Goal: Task Accomplishment & Management: Manage account settings

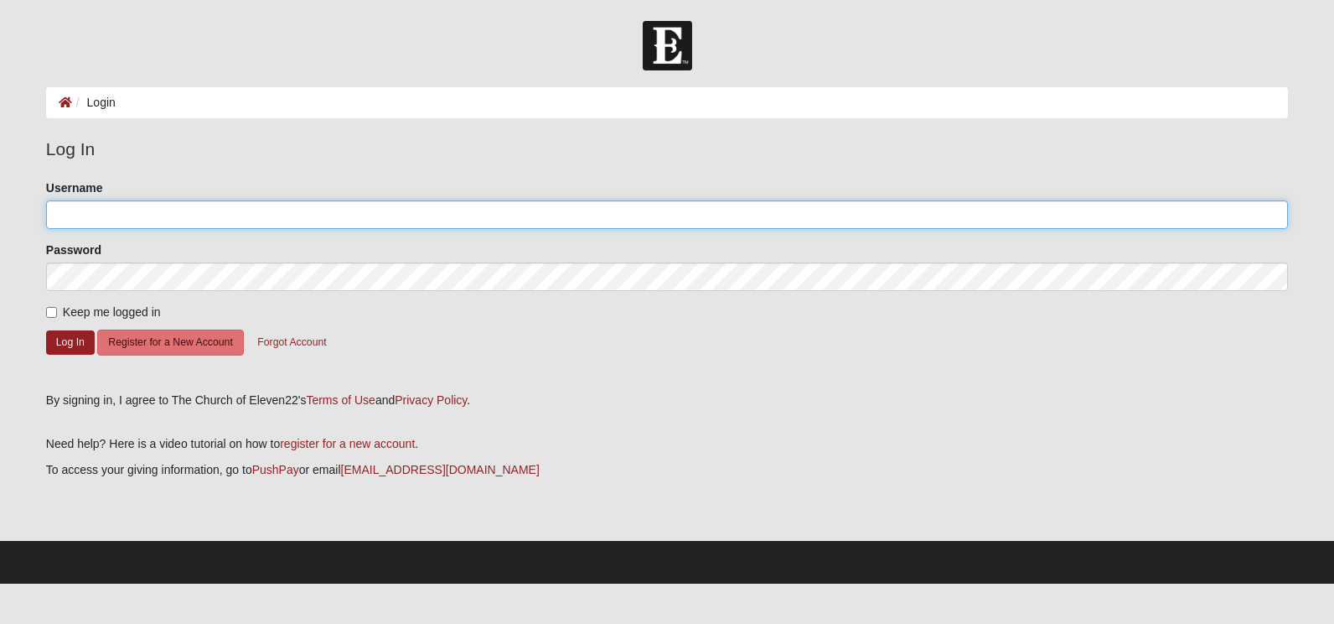
click at [183, 215] on input "Username" at bounding box center [667, 214] width 1242 height 28
type input "[EMAIL_ADDRESS][DOMAIN_NAME]"
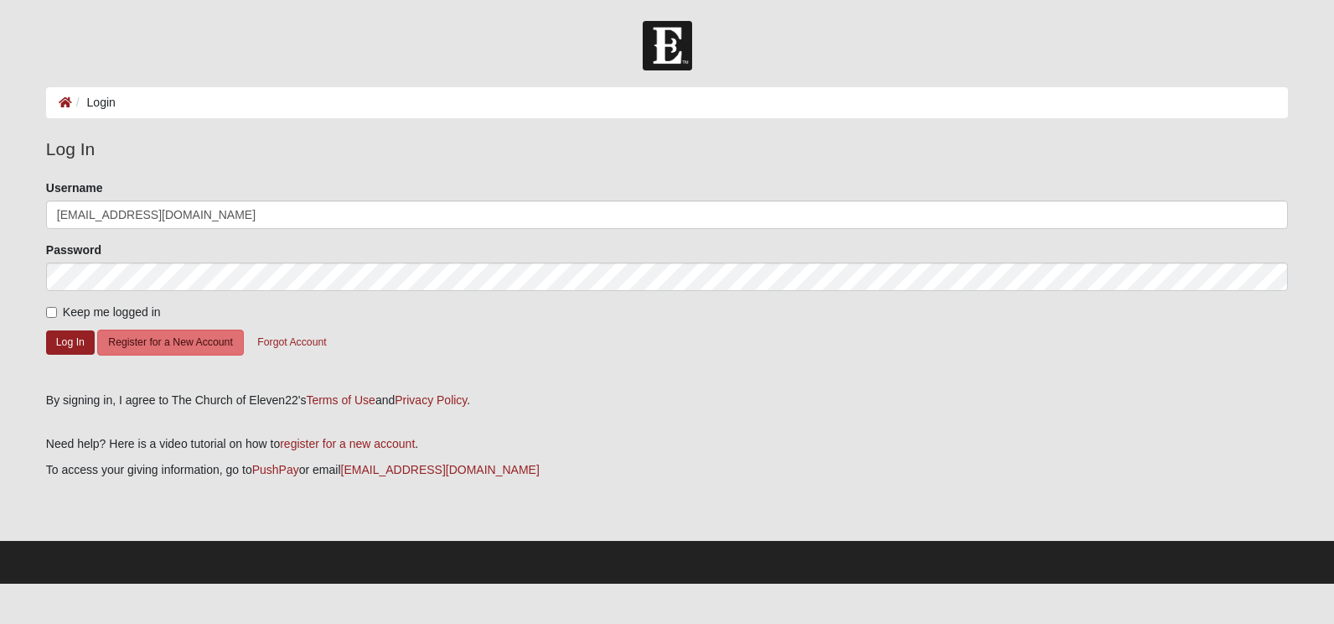
click at [43, 308] on div "Please correct the following: Username dberthon@comcast.net Password Keep me lo…" at bounding box center [667, 279] width 1267 height 201
click at [52, 311] on input "Keep me logged in" at bounding box center [51, 312] width 11 height 11
checkbox input "true"
click at [61, 342] on button "Log In" at bounding box center [70, 342] width 49 height 24
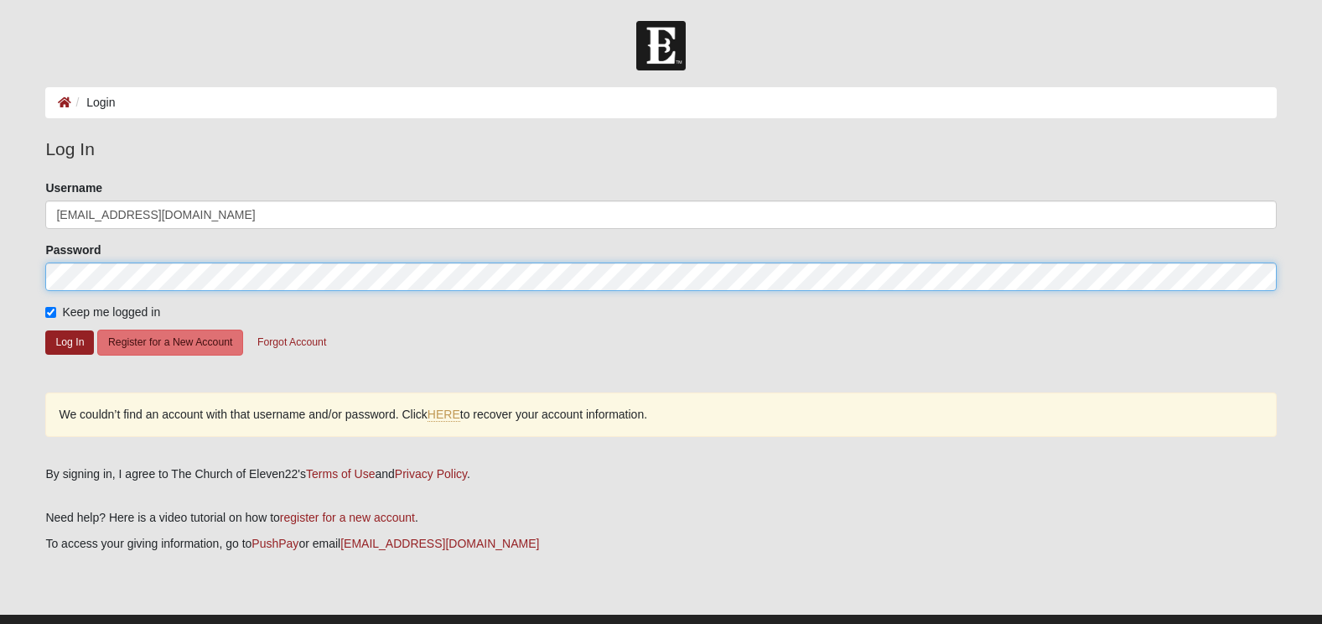
click at [0, 262] on html "Log In Login Login Error Log In Please correct the following: Username dberthon…" at bounding box center [661, 328] width 1322 height 657
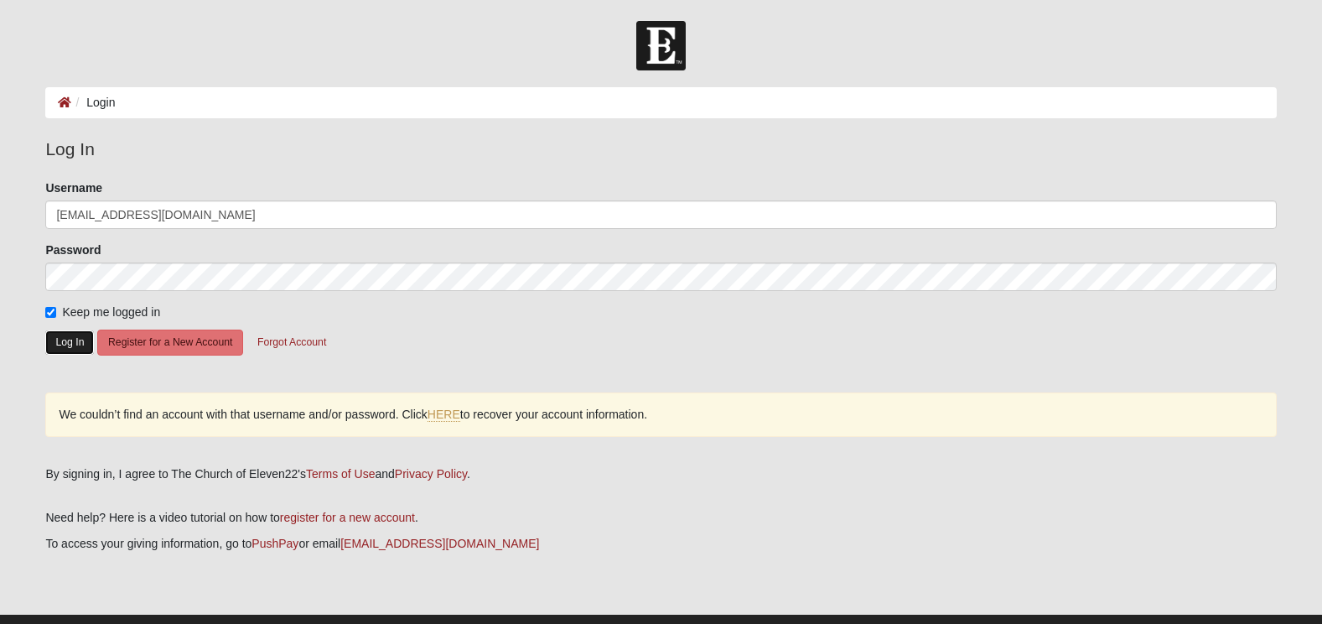
click at [70, 346] on button "Log In" at bounding box center [69, 342] width 49 height 24
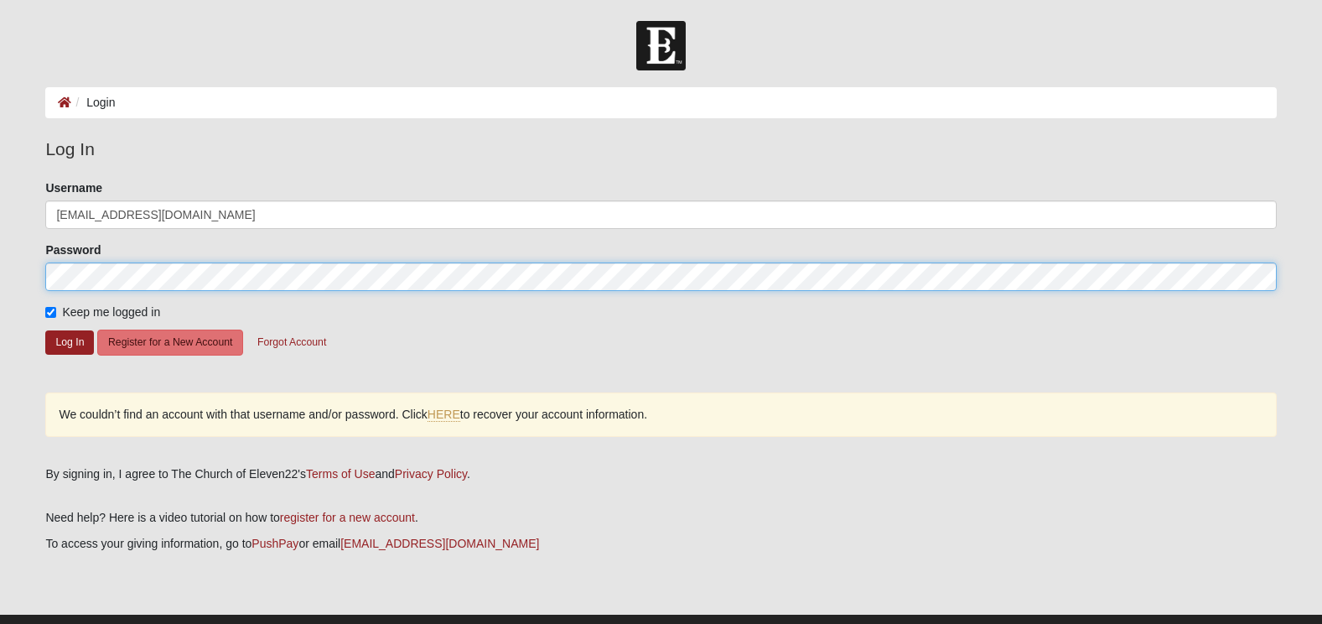
click at [0, 277] on html "Log In Login Login Error Log In Please correct the following: Username dberthon…" at bounding box center [661, 328] width 1322 height 657
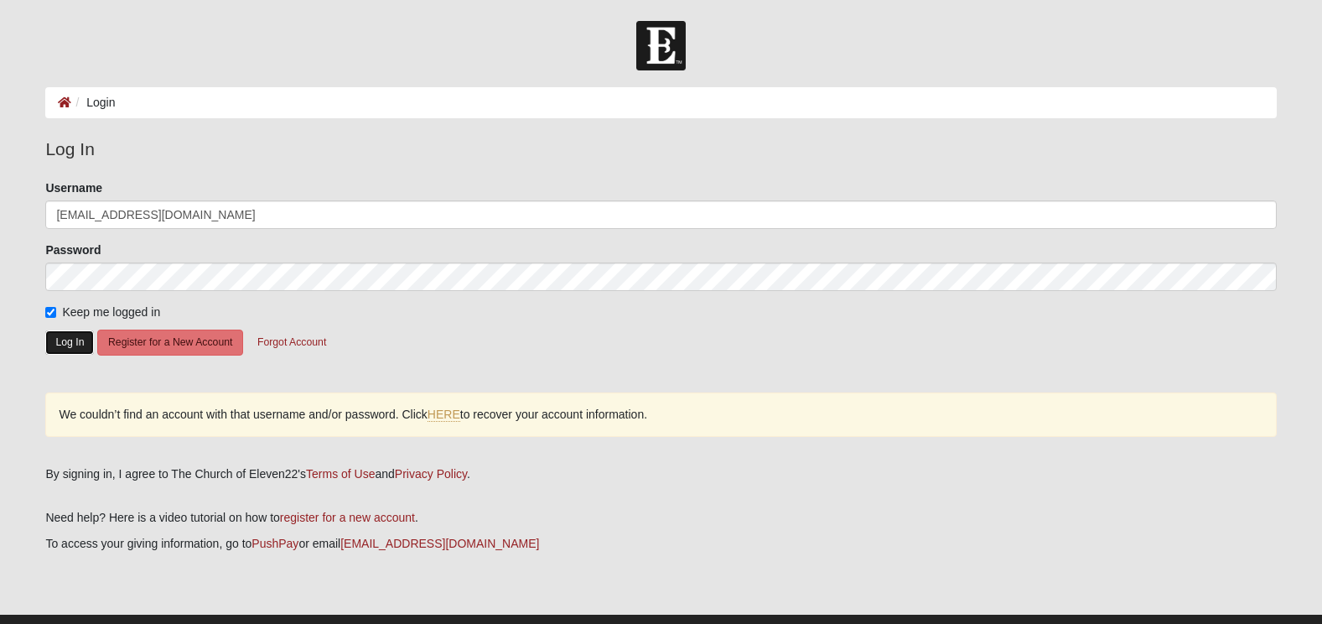
click at [60, 347] on button "Log In" at bounding box center [69, 342] width 49 height 24
click at [450, 414] on link "HERE" at bounding box center [443, 414] width 33 height 14
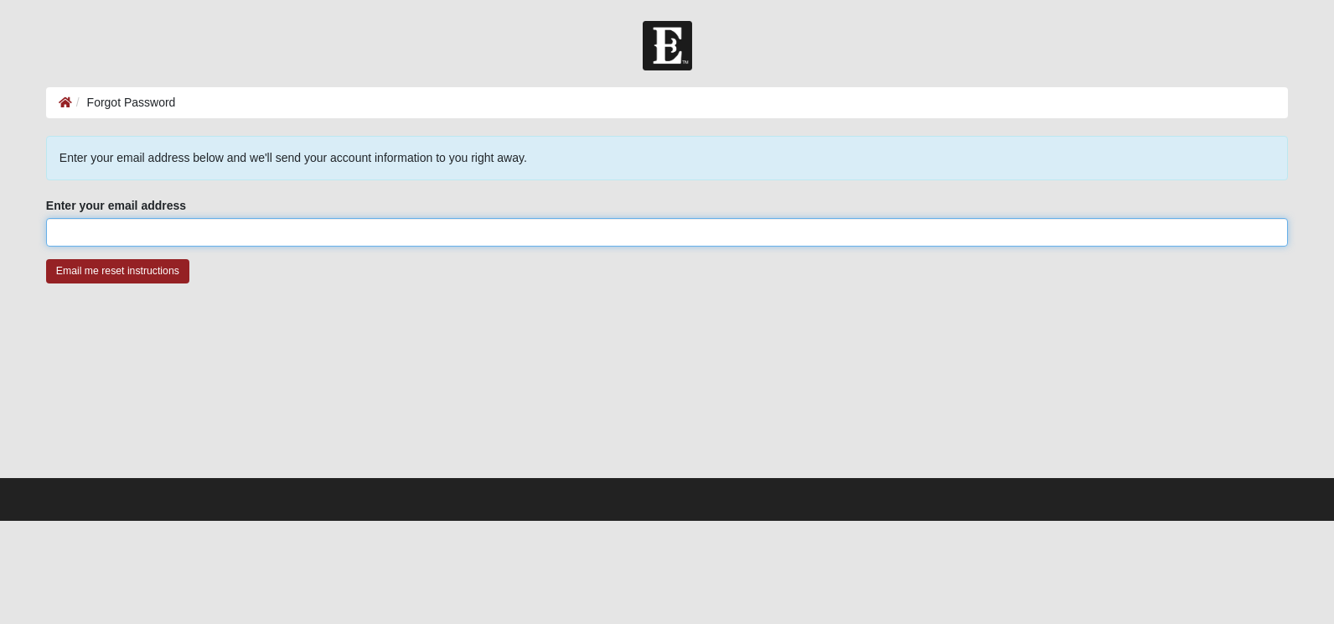
click at [334, 234] on input "Enter your email address" at bounding box center [667, 232] width 1242 height 28
type input "[EMAIL_ADDRESS][DOMAIN_NAME]"
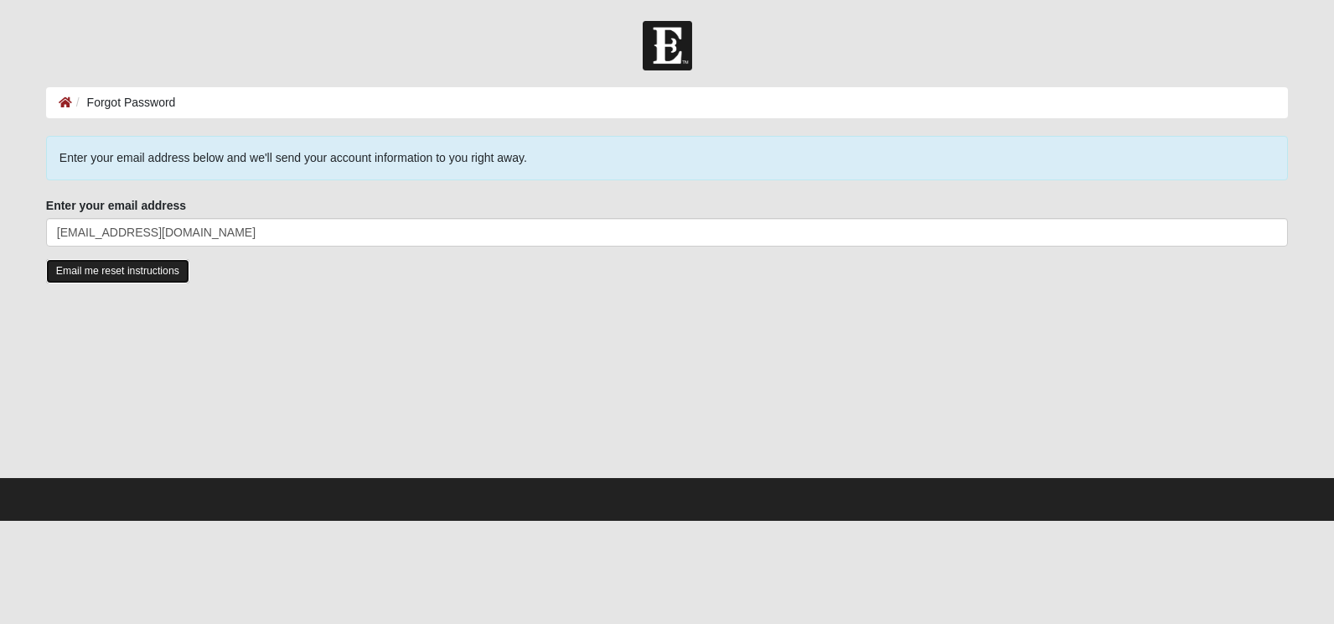
click at [142, 273] on input "Email me reset instructions" at bounding box center [117, 271] width 143 height 24
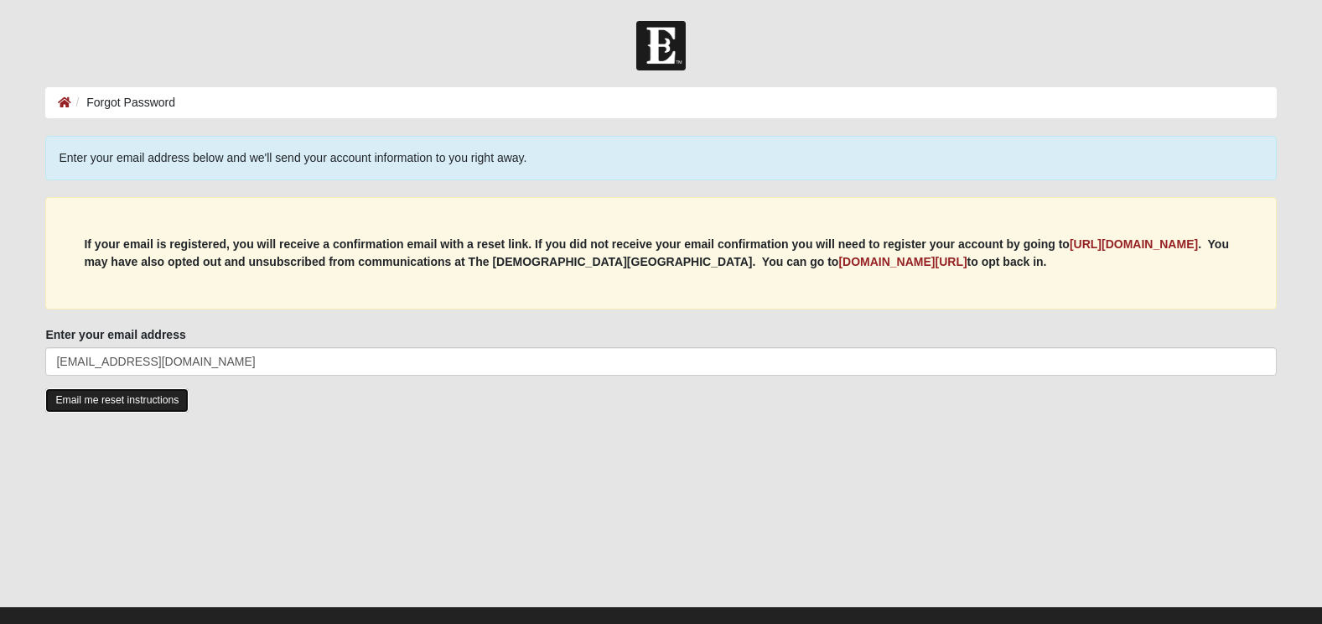
click at [123, 403] on input "Email me reset instructions" at bounding box center [116, 400] width 143 height 24
